Goal: Navigation & Orientation: Find specific page/section

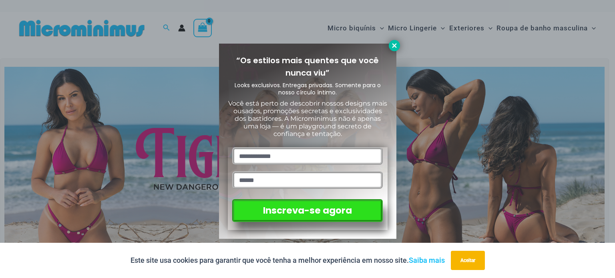
click at [398, 45] on button at bounding box center [394, 45] width 11 height 11
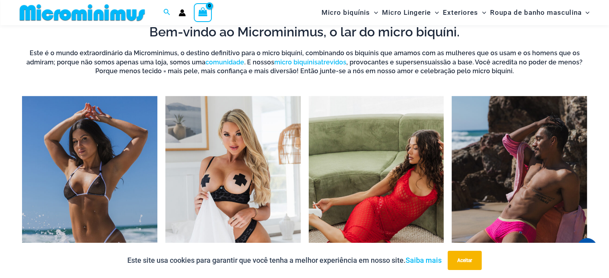
scroll to position [633, 0]
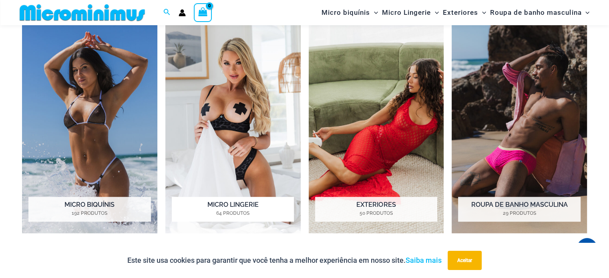
click at [241, 127] on img "Visite a categoria de produtos Micro Lingerie" at bounding box center [232, 129] width 135 height 209
click at [85, 157] on img "Visite a categoria de produtos Micro Bikinis" at bounding box center [89, 129] width 135 height 209
click at [104, 209] on h2 "Micro biquínis 192 produtos" at bounding box center [89, 209] width 122 height 25
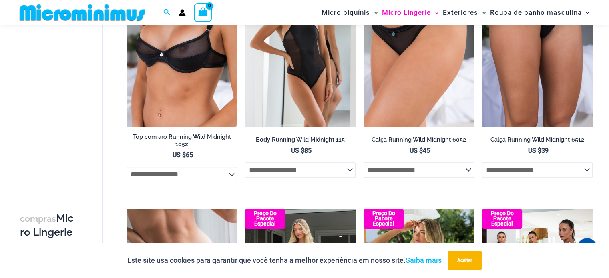
scroll to position [1033, 0]
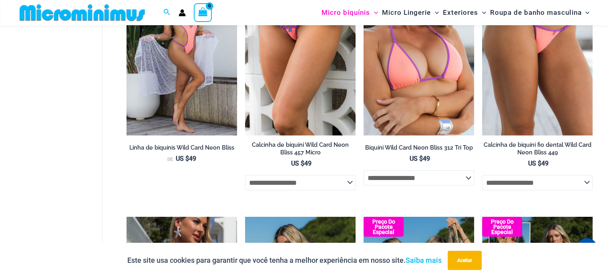
scroll to position [1772, 0]
